Goal: Transaction & Acquisition: Purchase product/service

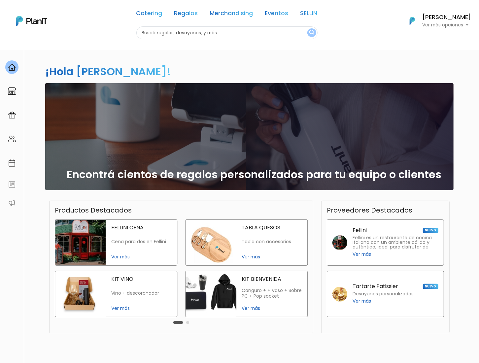
click at [312, 31] on img "submit" at bounding box center [311, 33] width 5 height 6
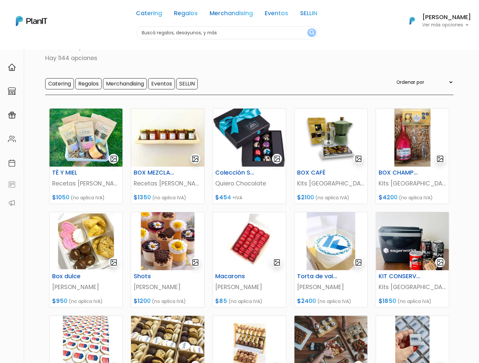
scroll to position [46, 0]
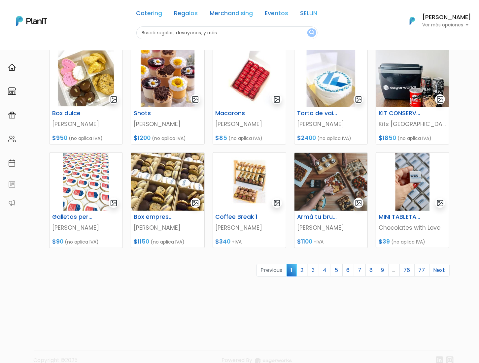
scroll to position [188, 0]
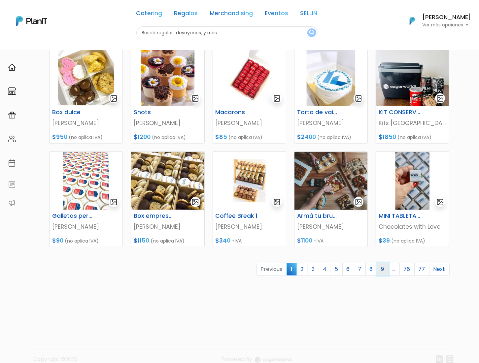
click at [384, 267] on link "9" at bounding box center [383, 269] width 12 height 13
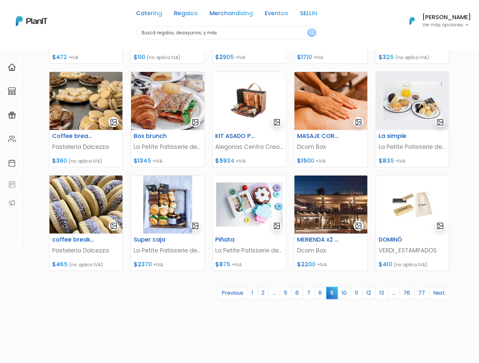
scroll to position [164, 0]
click at [349, 293] on link "10" at bounding box center [344, 293] width 14 height 13
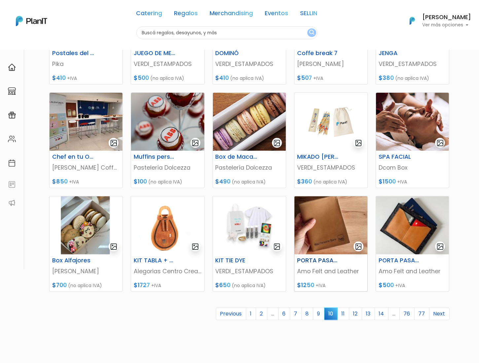
scroll to position [146, 0]
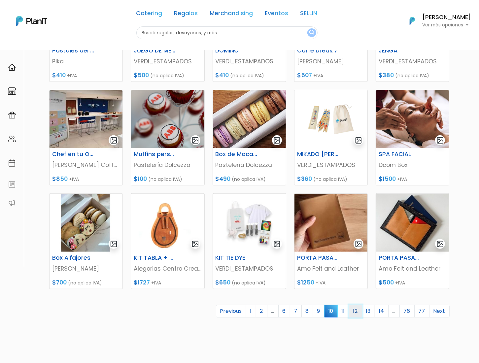
click at [362, 310] on link "12" at bounding box center [355, 311] width 13 height 13
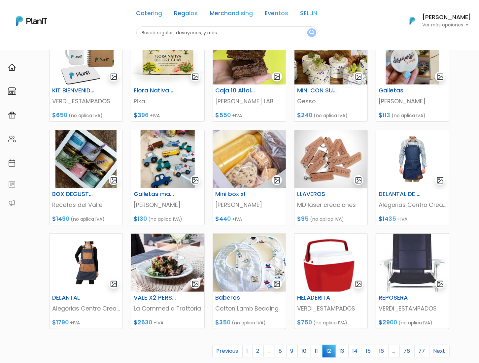
scroll to position [116, 0]
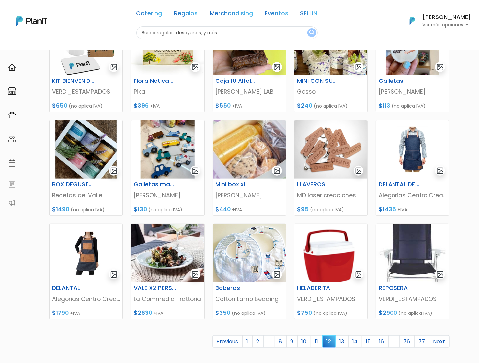
click at [345, 339] on link "13" at bounding box center [341, 341] width 13 height 13
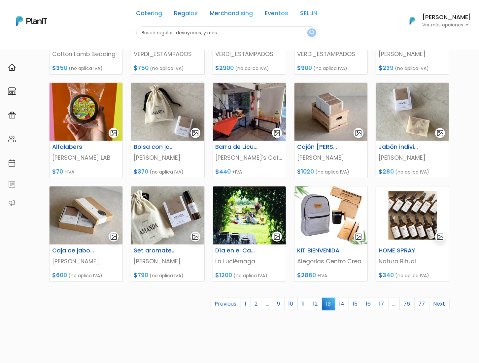
scroll to position [156, 0]
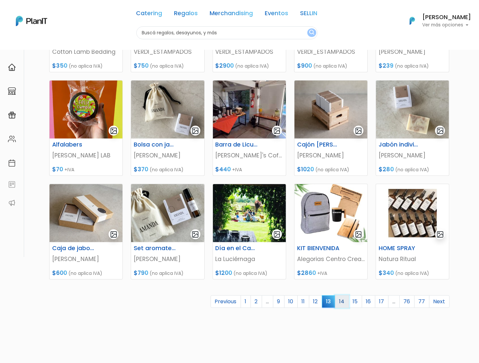
click at [347, 301] on link "14" at bounding box center [342, 301] width 14 height 13
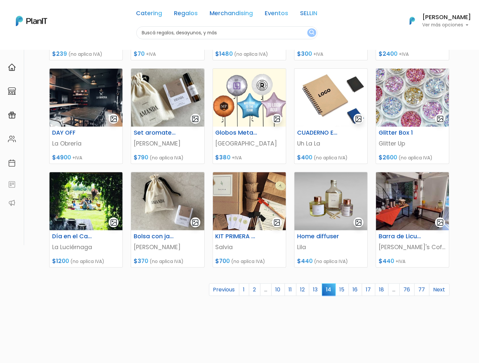
scroll to position [169, 0]
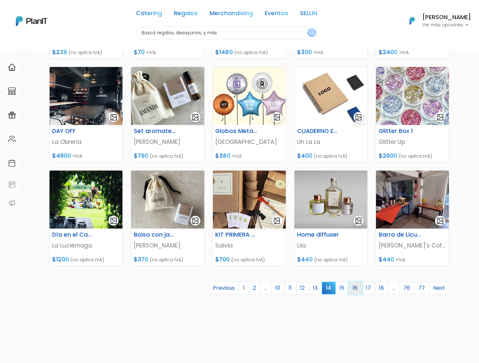
click at [360, 290] on link "16" at bounding box center [355, 288] width 14 height 13
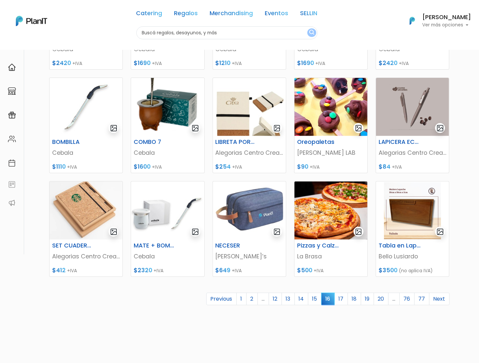
scroll to position [169, 0]
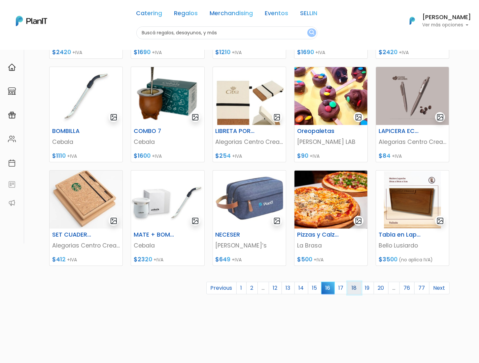
click at [356, 287] on link "18" at bounding box center [354, 288] width 14 height 13
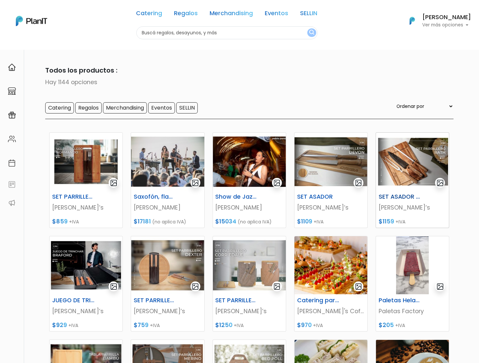
click at [403, 169] on img at bounding box center [412, 162] width 73 height 58
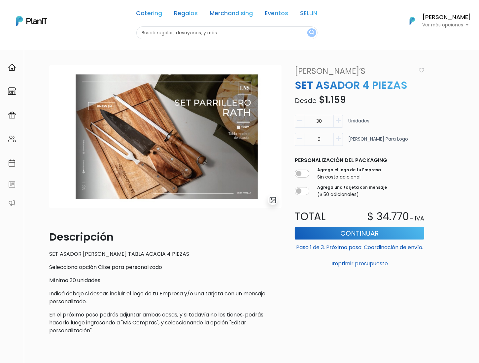
click at [301, 124] on button "button" at bounding box center [299, 121] width 9 height 13
click at [301, 120] on icon "button" at bounding box center [299, 121] width 5 height 6
drag, startPoint x: 324, startPoint y: 121, endPoint x: 309, endPoint y: 121, distance: 15.5
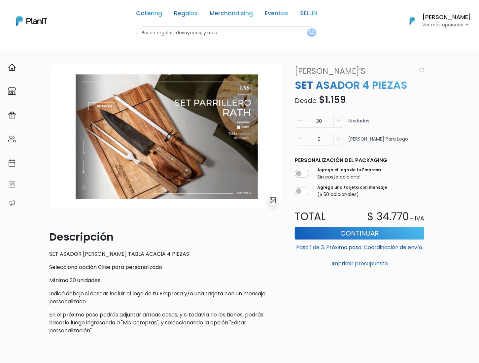
click at [309, 121] on input "30" at bounding box center [319, 121] width 30 height 13
type input "1"
type input "2"
type input "30"
click at [264, 233] on p "Descripción" at bounding box center [165, 237] width 232 height 16
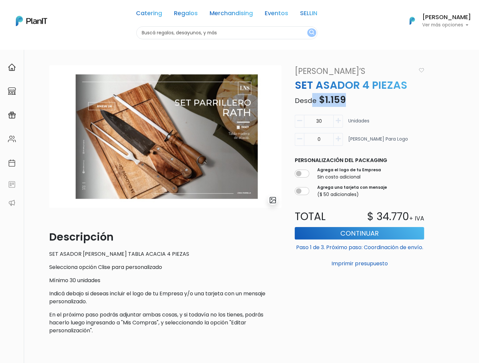
drag, startPoint x: 352, startPoint y: 98, endPoint x: 312, endPoint y: 99, distance: 39.3
click at [312, 99] on p "Desde $1.159" at bounding box center [359, 100] width 137 height 14
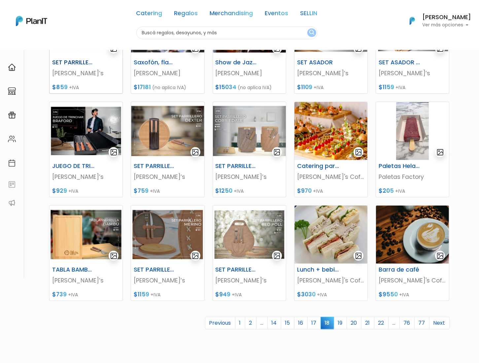
scroll to position [147, 0]
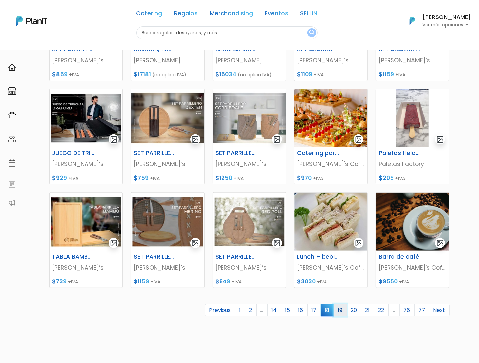
click at [341, 315] on link "19" at bounding box center [339, 310] width 13 height 13
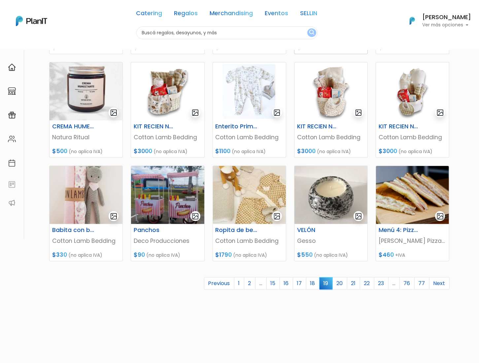
scroll to position [175, 0]
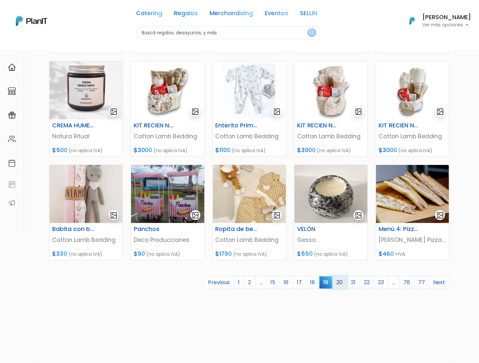
click at [339, 284] on link "20" at bounding box center [339, 282] width 15 height 13
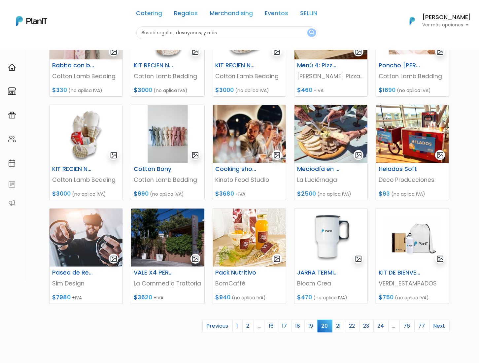
scroll to position [131, 0]
click at [345, 330] on link "21" at bounding box center [338, 326] width 13 height 13
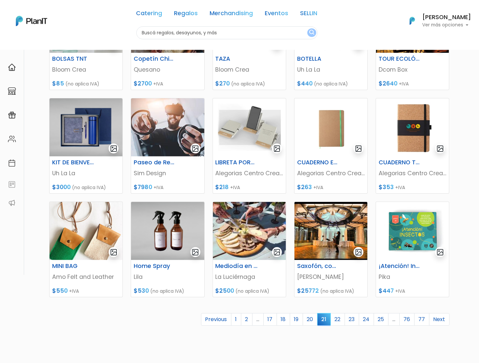
scroll to position [142, 0]
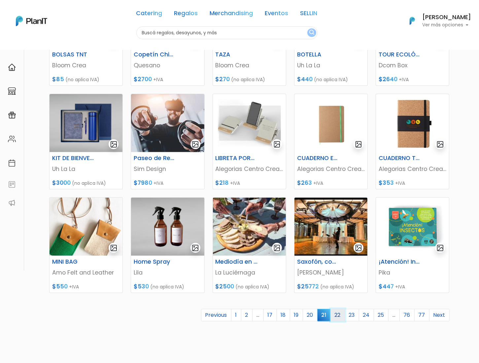
click at [342, 317] on link "22" at bounding box center [337, 315] width 15 height 13
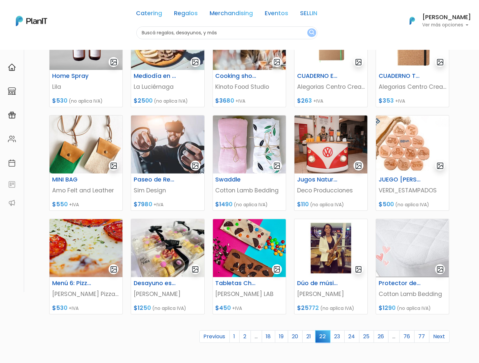
scroll to position [123, 0]
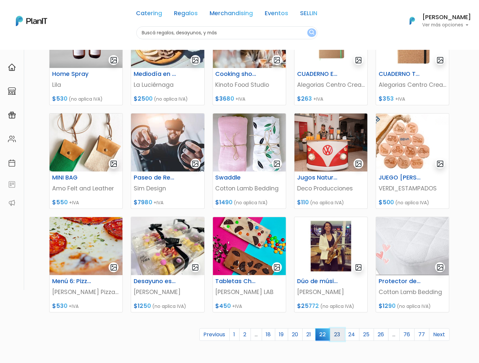
click at [343, 333] on link "23" at bounding box center [337, 334] width 15 height 13
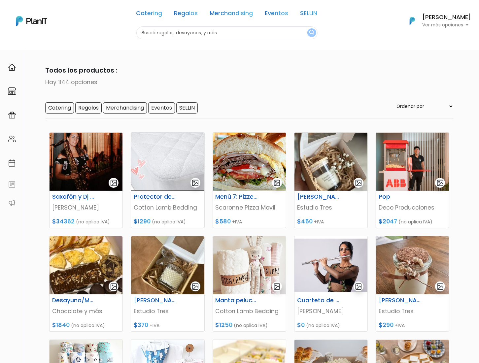
click at [184, 36] on input "text" at bounding box center [226, 32] width 181 height 13
type input "asado"
click at [307, 28] on button "submit" at bounding box center [311, 32] width 9 height 9
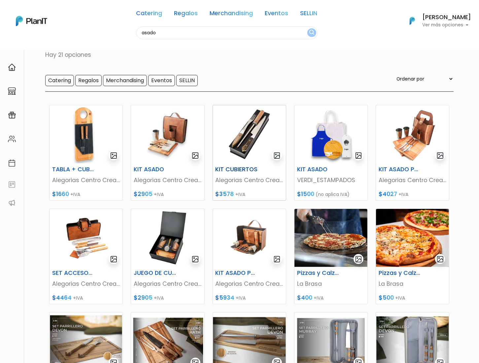
scroll to position [53, 0]
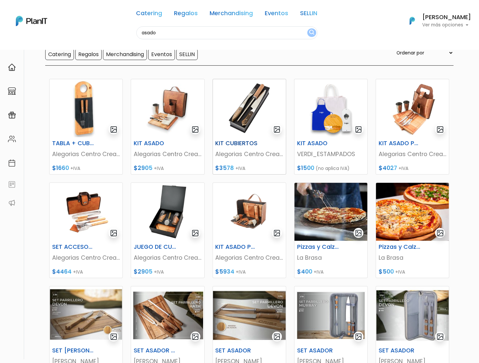
click at [244, 119] on img at bounding box center [249, 108] width 73 height 58
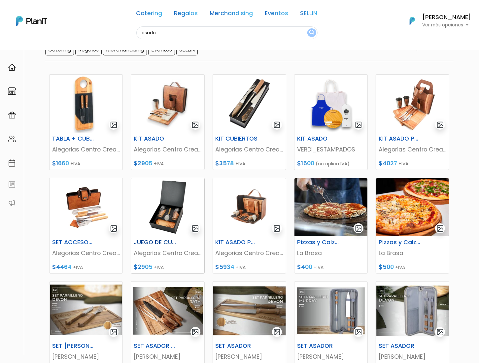
scroll to position [58, 0]
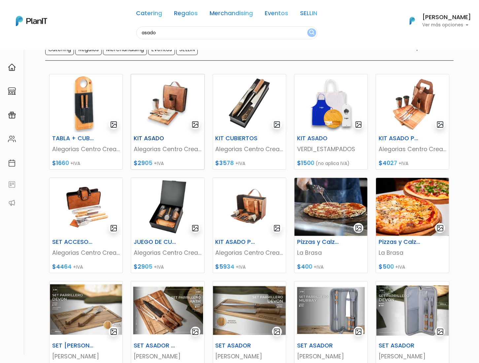
click at [159, 107] on img at bounding box center [167, 103] width 73 height 58
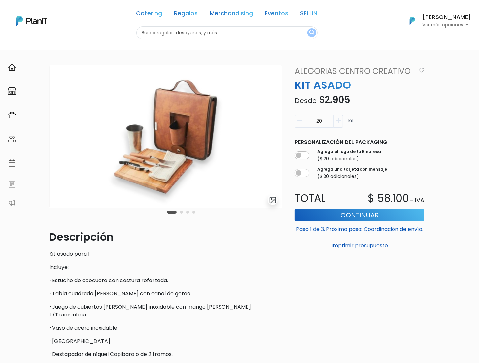
click at [182, 211] on button "Carousel Page 2" at bounding box center [181, 211] width 3 height 3
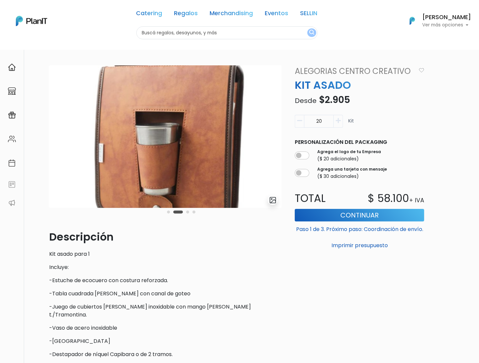
click at [187, 211] on button "Carousel Page 3" at bounding box center [187, 211] width 3 height 3
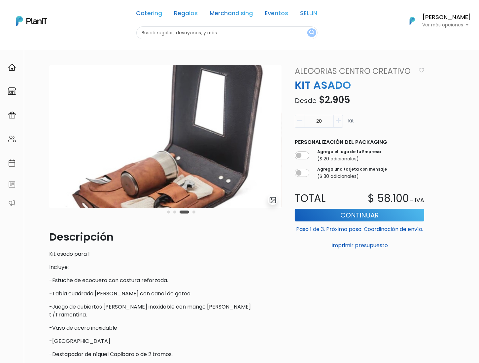
click at [193, 212] on button "Carousel Page 4" at bounding box center [193, 211] width 3 height 3
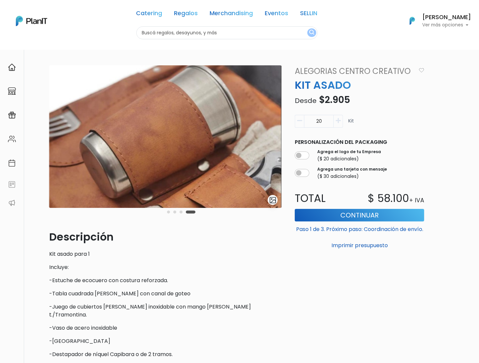
click at [186, 213] on div "Carousel Pagination" at bounding box center [181, 212] width 32 height 8
click at [182, 212] on button "Carousel Page 3" at bounding box center [180, 211] width 3 height 3
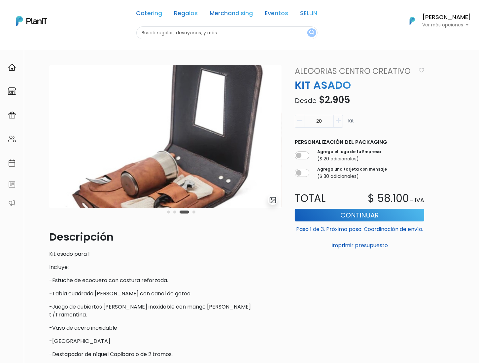
click at [175, 212] on button "Carousel Page 2" at bounding box center [174, 211] width 3 height 3
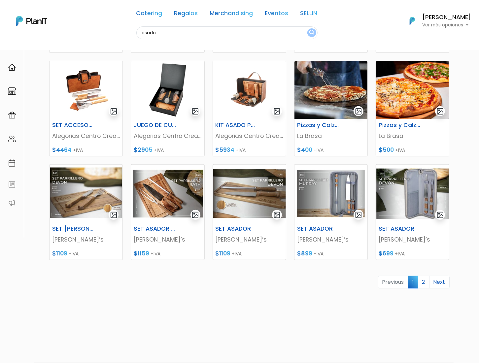
scroll to position [178, 0]
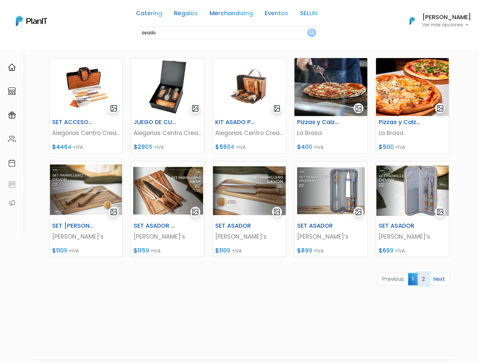
click at [425, 281] on link "2" at bounding box center [424, 279] width 12 height 13
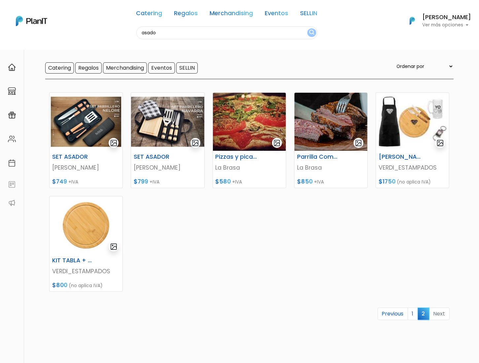
scroll to position [42, 0]
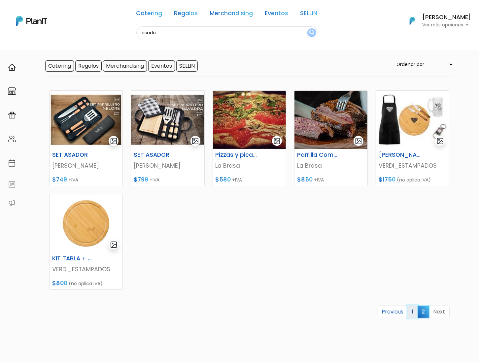
click at [415, 314] on link "1" at bounding box center [412, 311] width 10 height 13
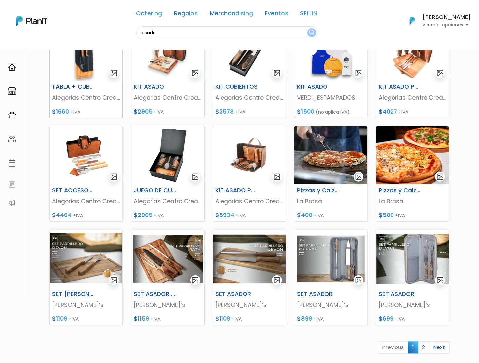
scroll to position [122, 0]
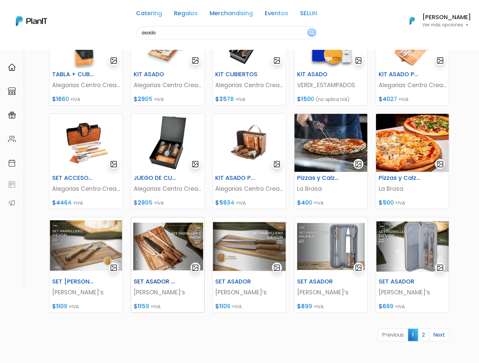
click at [156, 227] on img at bounding box center [167, 246] width 73 height 58
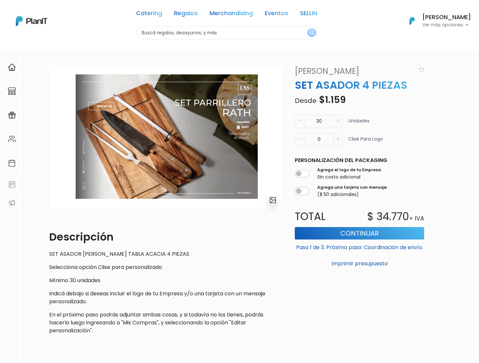
click at [301, 72] on link "[PERSON_NAME]’s" at bounding box center [354, 71] width 126 height 12
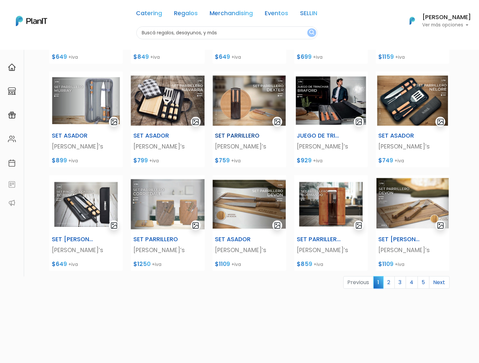
scroll to position [137, 0]
click at [391, 282] on link "2" at bounding box center [389, 282] width 12 height 13
click at [391, 280] on link "2" at bounding box center [389, 282] width 12 height 13
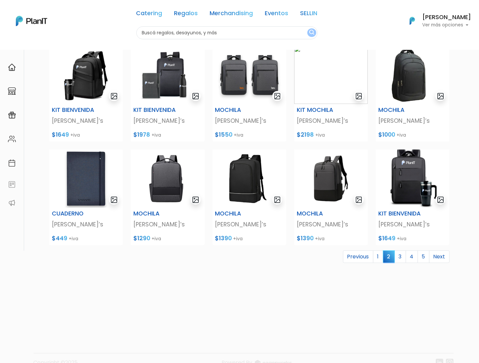
scroll to position [174, 0]
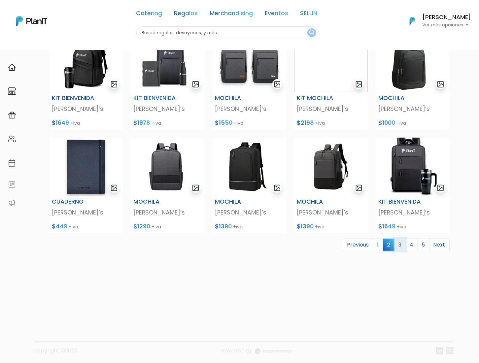
click at [400, 242] on link "3" at bounding box center [400, 244] width 12 height 13
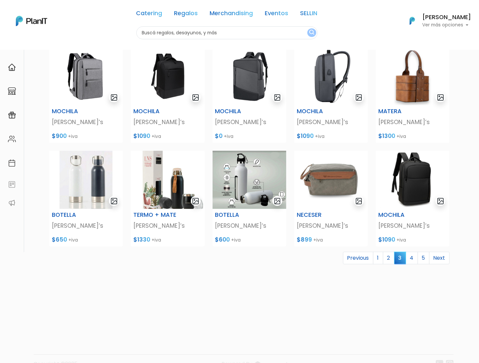
scroll to position [161, 0]
click at [412, 256] on link "4" at bounding box center [411, 257] width 12 height 13
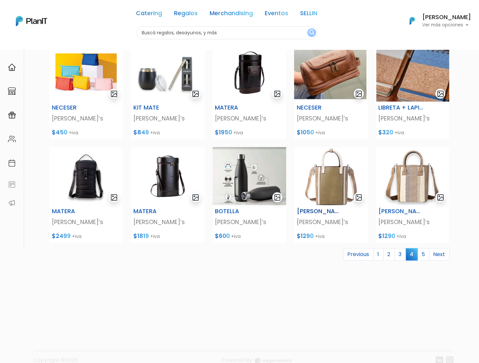
scroll to position [178, 0]
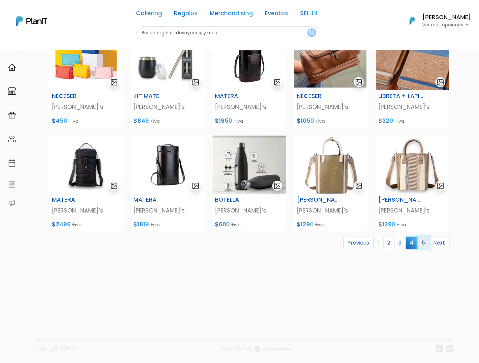
click at [423, 242] on link "5" at bounding box center [423, 242] width 12 height 13
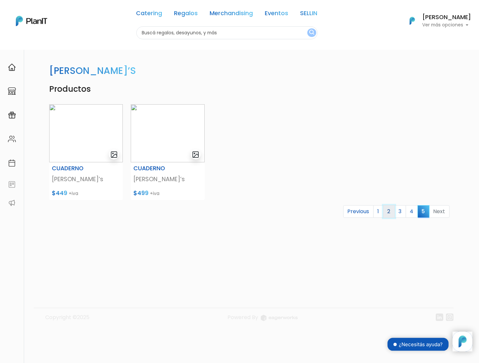
click at [391, 212] on link "2" at bounding box center [389, 211] width 12 height 13
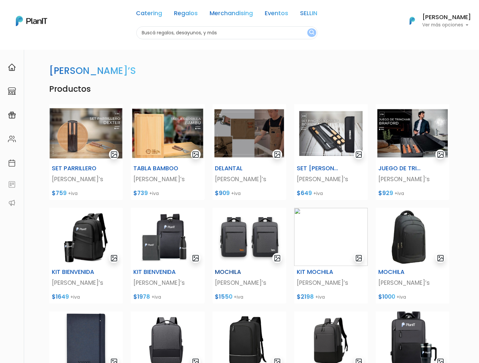
scroll to position [8, 0]
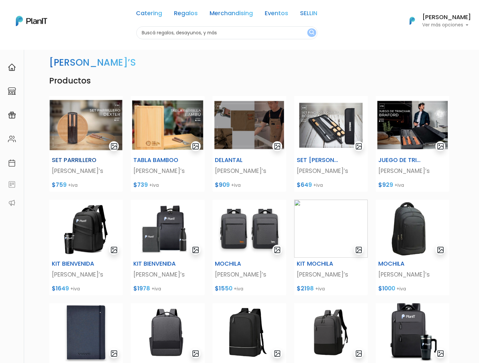
click at [72, 159] on h6 "SET PARRILLERO" at bounding box center [75, 160] width 46 height 7
